Goal: Navigation & Orientation: Find specific page/section

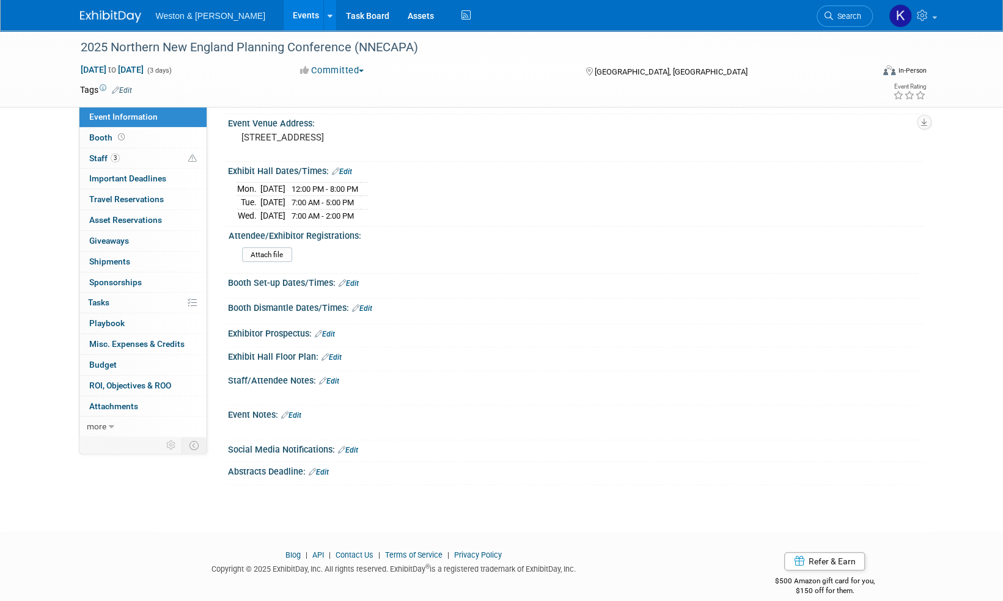
scroll to position [92, 0]
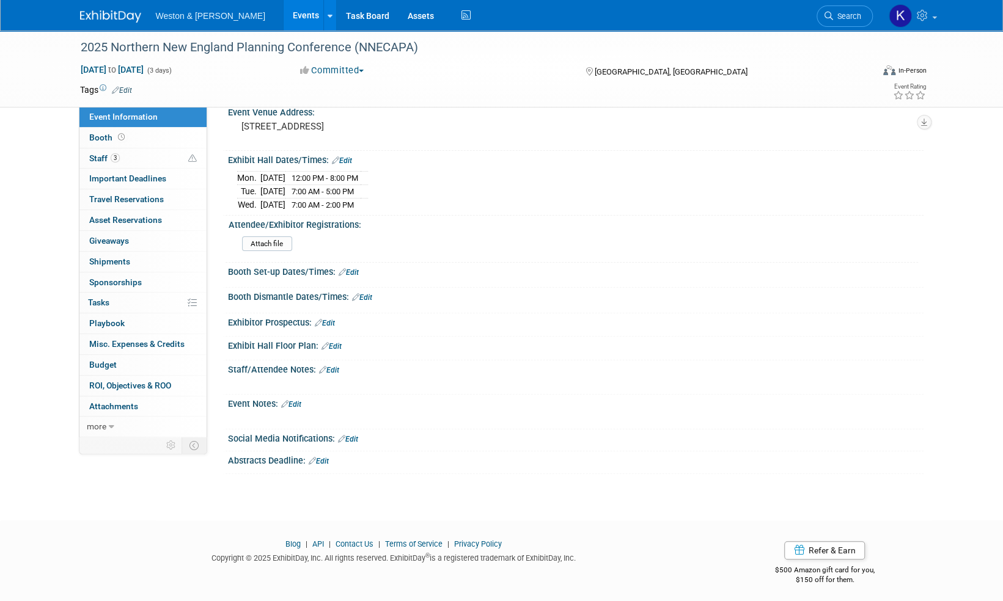
click at [574, 314] on div "Exhibitor Prospectus: Edit" at bounding box center [576, 322] width 696 height 16
click at [513, 168] on div "[DATE] 12:00 PM - 8:00 PM [DATE] 7:00 AM - 5:00 PM [DATE] 7:00 AM - 2:00 PM" at bounding box center [575, 189] width 677 height 43
click at [869, 257] on div "Attendee/Exhibitor Registrations: Attach file" at bounding box center [572, 239] width 693 height 46
click at [710, 240] on div "Attach file" at bounding box center [578, 247] width 672 height 20
click at [328, 13] on icon at bounding box center [330, 16] width 5 height 8
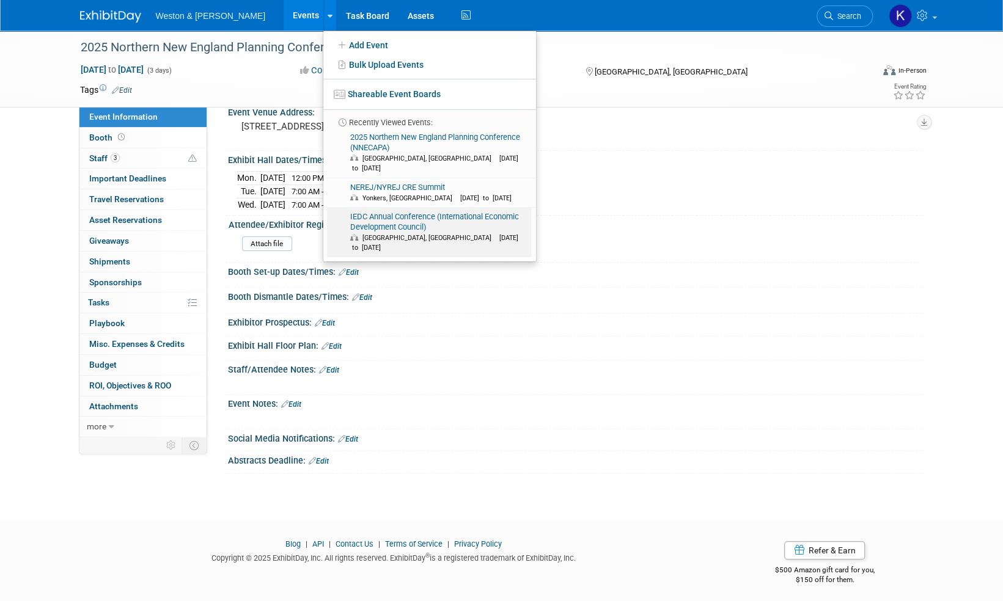
click at [346, 213] on link "IEDC Annual Conference (International Economic Development Council) [GEOGRAPHIC…" at bounding box center [429, 233] width 204 height 50
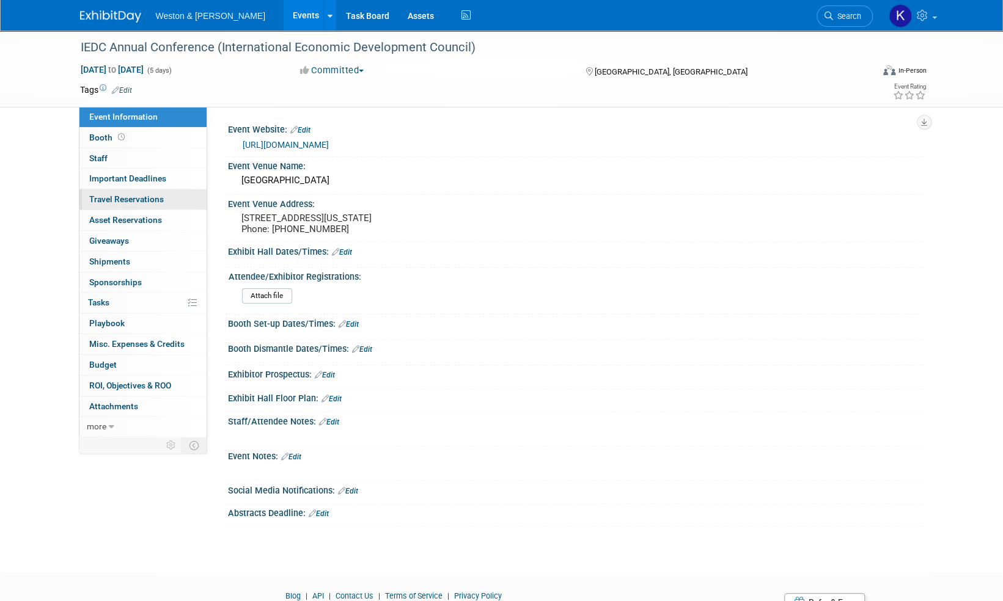
click at [138, 192] on link "0 Travel Reservations 0" at bounding box center [142, 199] width 127 height 20
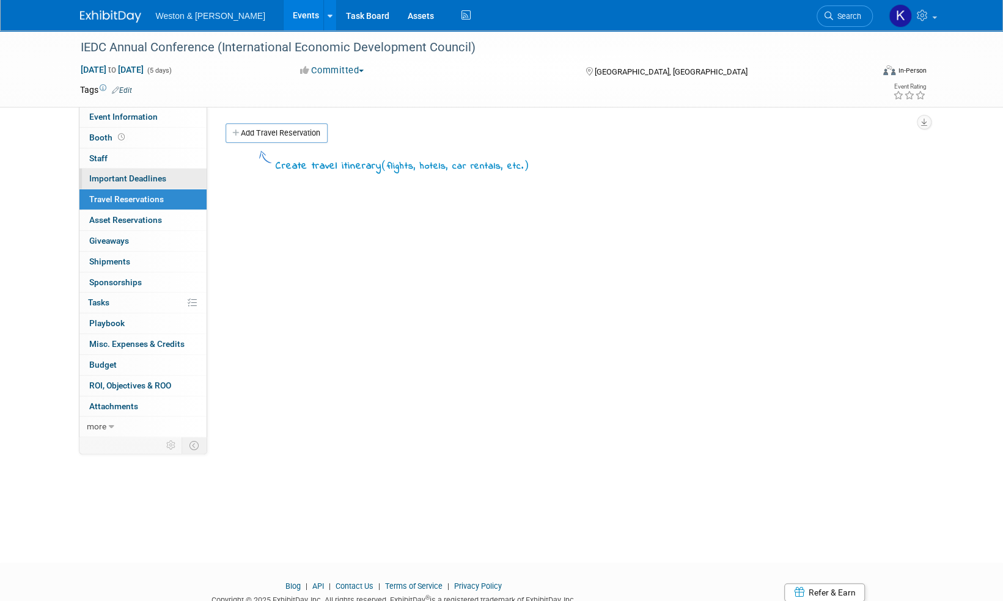
click at [138, 176] on span "Important Deadlines" at bounding box center [127, 179] width 77 height 10
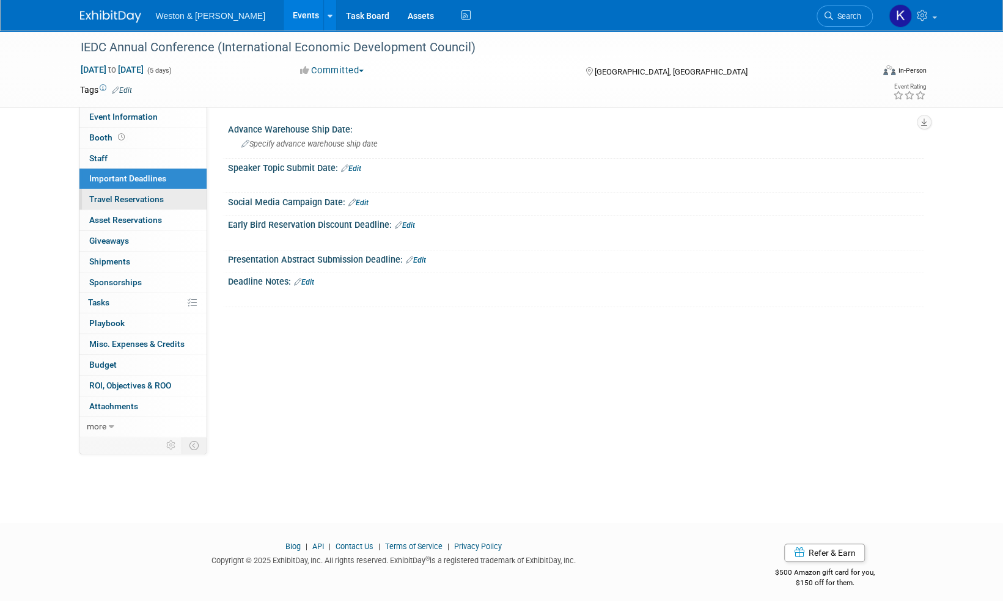
click at [132, 198] on span "Travel Reservations 0" at bounding box center [126, 199] width 75 height 10
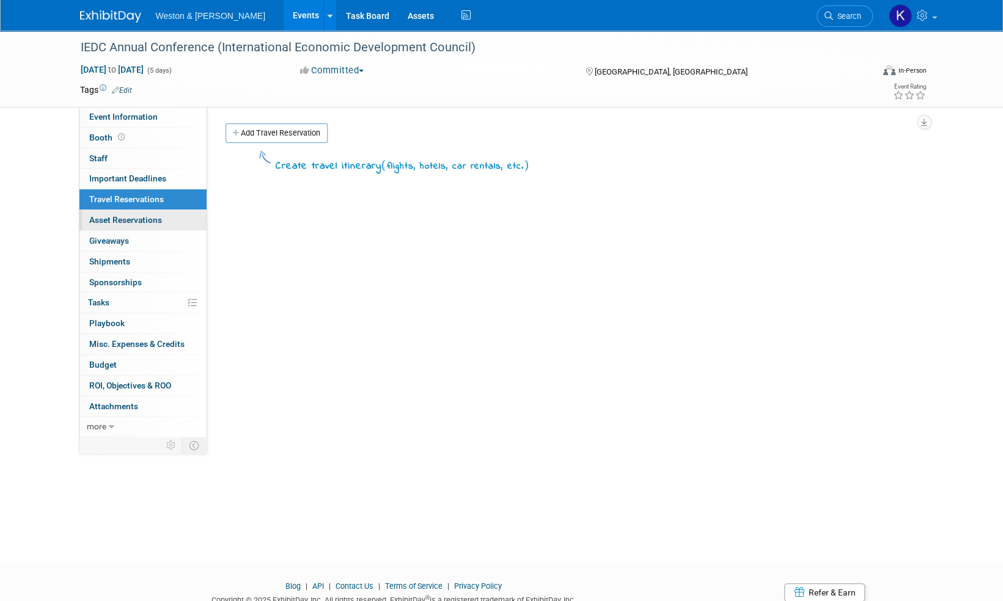
click at [131, 218] on span "Asset Reservations 0" at bounding box center [125, 220] width 73 height 10
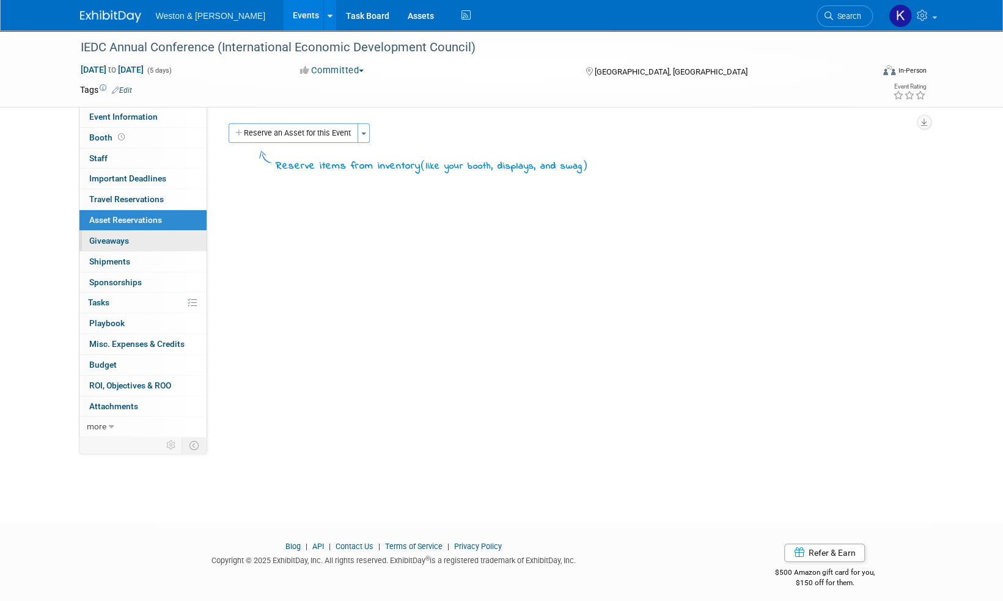
click at [122, 243] on span "Giveaways 0" at bounding box center [109, 241] width 40 height 10
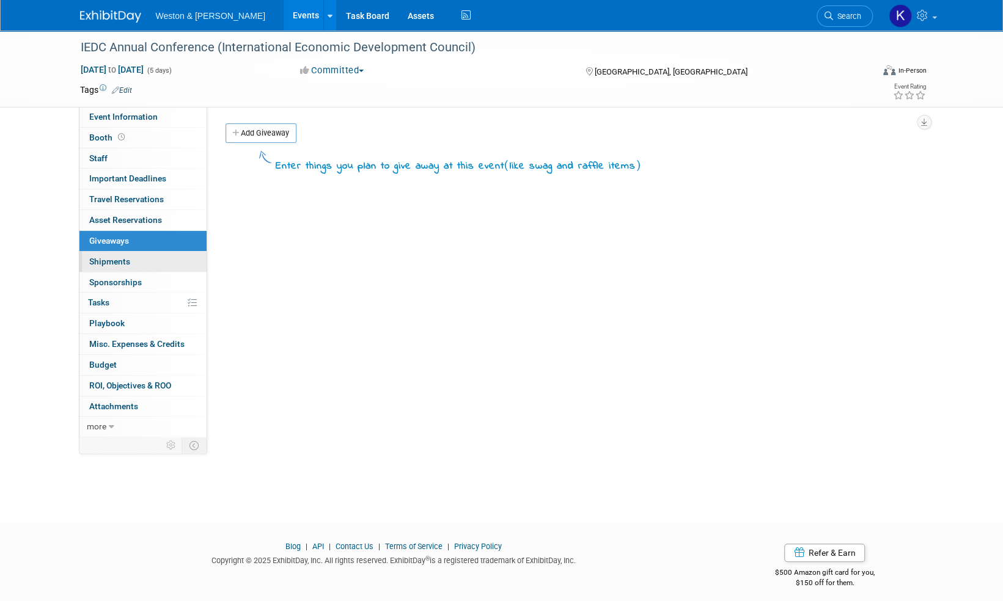
click at [118, 265] on span "Shipments 0" at bounding box center [109, 262] width 41 height 10
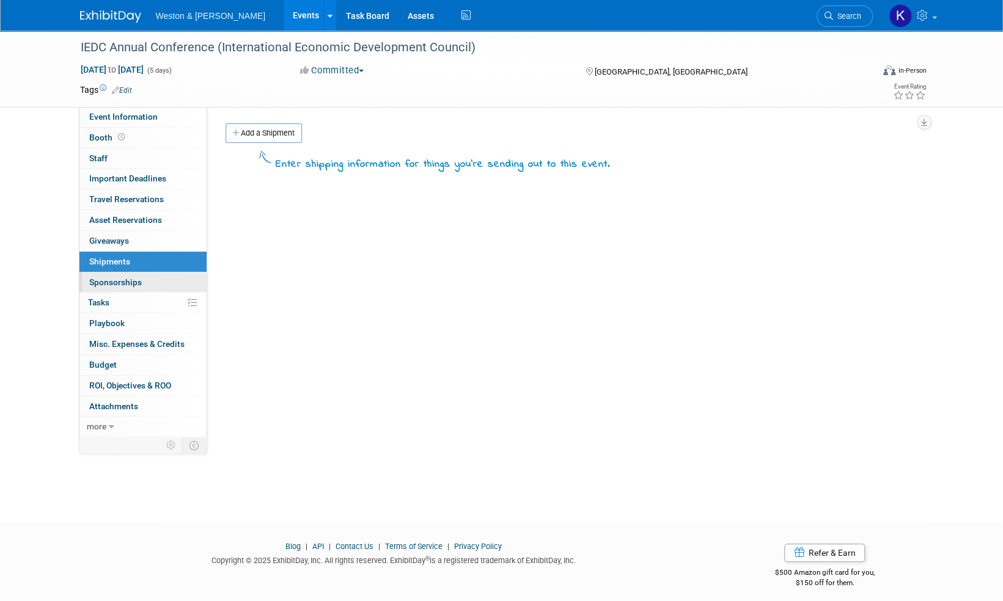
click at [127, 284] on span "Sponsorships 0" at bounding box center [115, 282] width 53 height 10
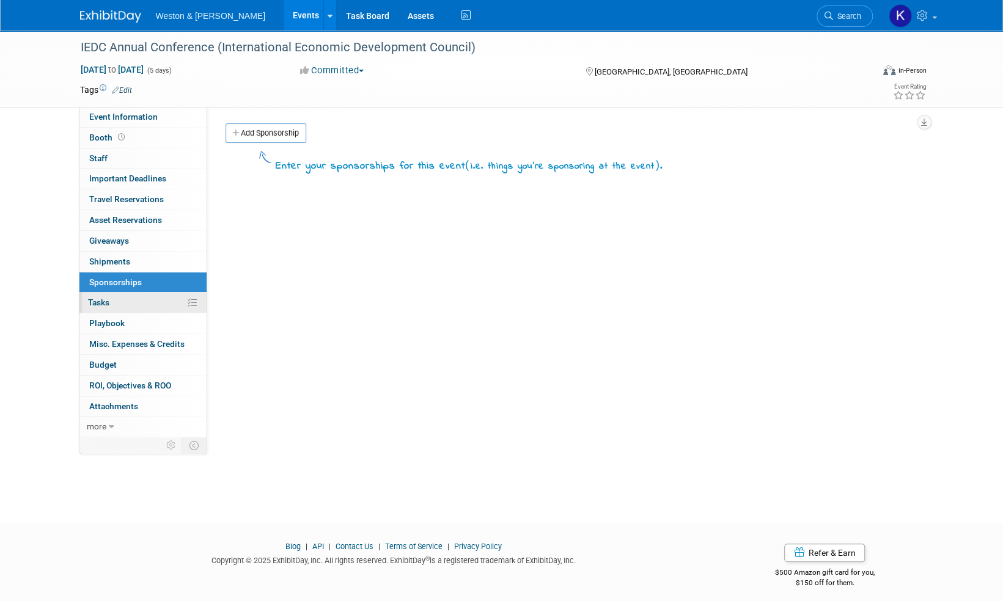
click at [108, 303] on span "Tasks 0%" at bounding box center [98, 303] width 21 height 10
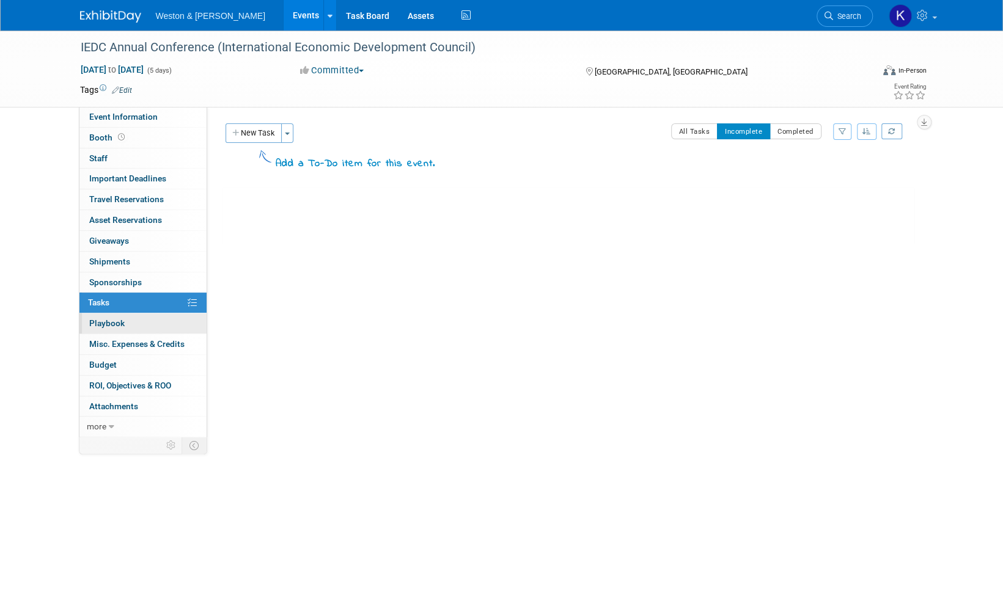
click at [112, 323] on span "Playbook 0" at bounding box center [106, 323] width 35 height 10
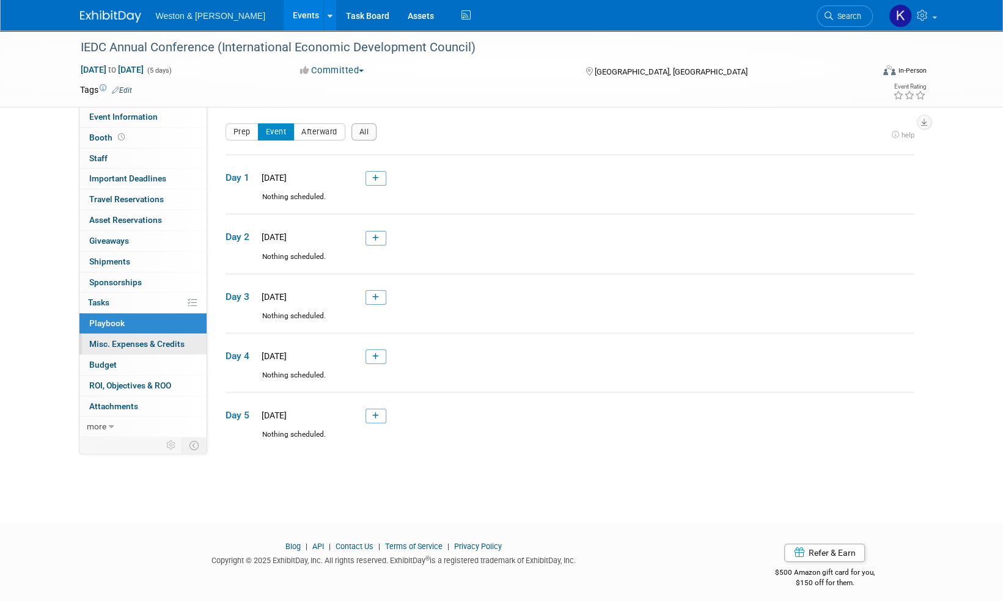
click at [128, 342] on span "Misc. Expenses & Credits 0" at bounding box center [136, 344] width 95 height 10
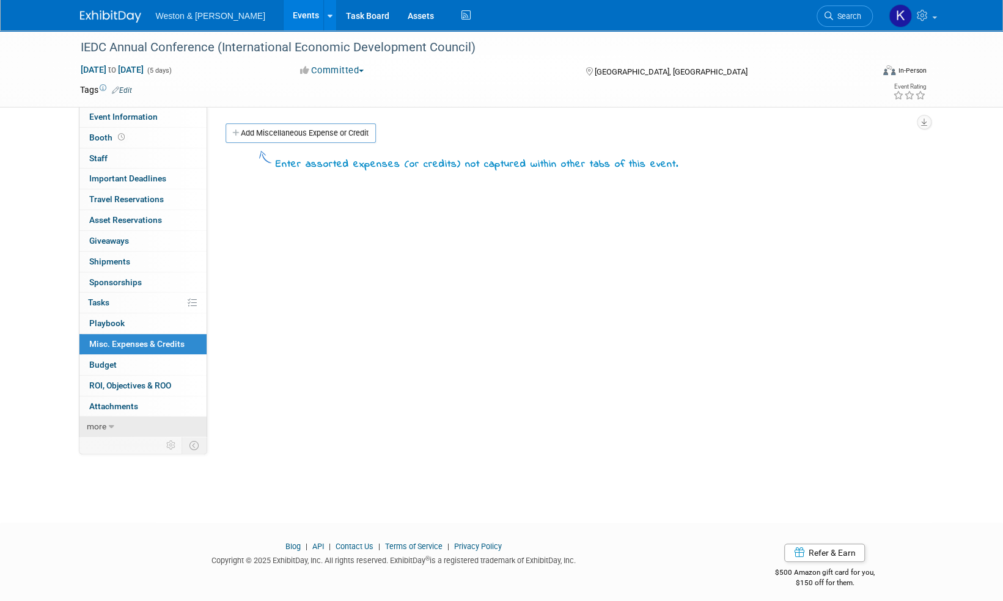
click at [109, 423] on icon at bounding box center [112, 427] width 6 height 9
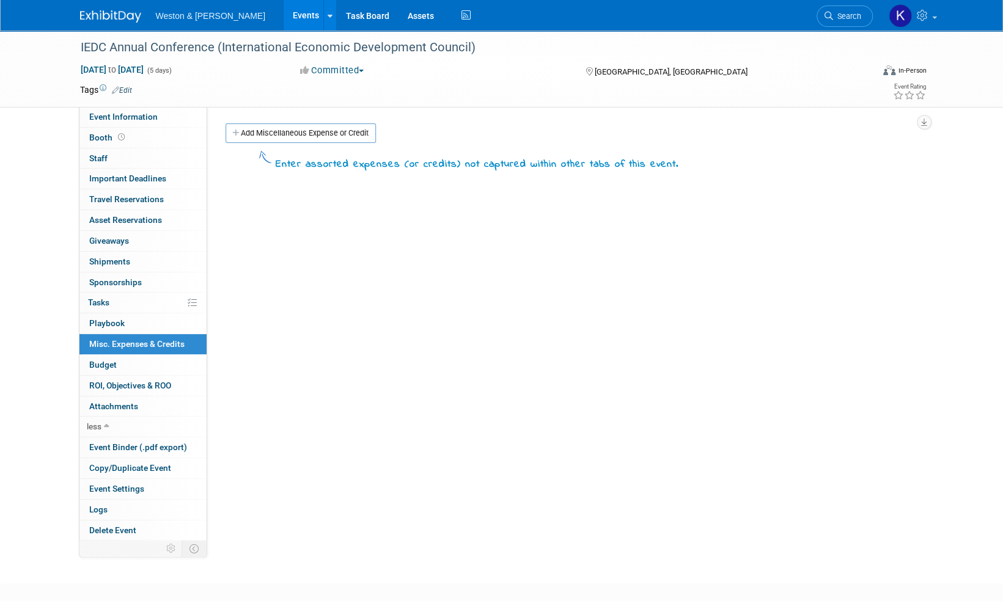
click at [17, 367] on div "IEDC Annual Conference (International Economic Development Council) Sep 13, 202…" at bounding box center [501, 296] width 1003 height 531
click at [484, 342] on div "Event Website: Edit https://detroit.iedconline.org/ Event Venue Name: Huntingto…" at bounding box center [565, 322] width 716 height 430
